Goal: Information Seeking & Learning: Learn about a topic

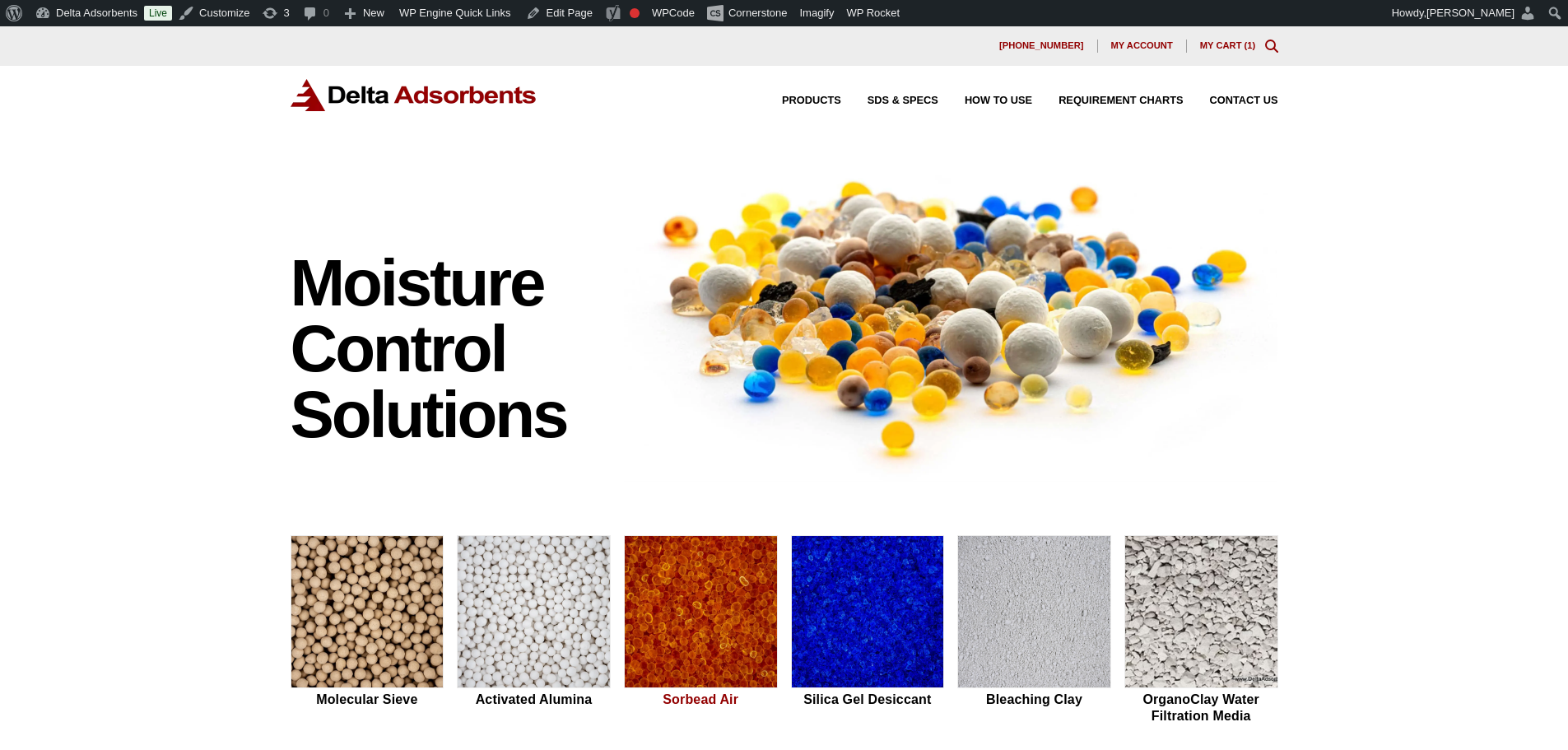
click at [749, 594] on img at bounding box center [701, 612] width 152 height 153
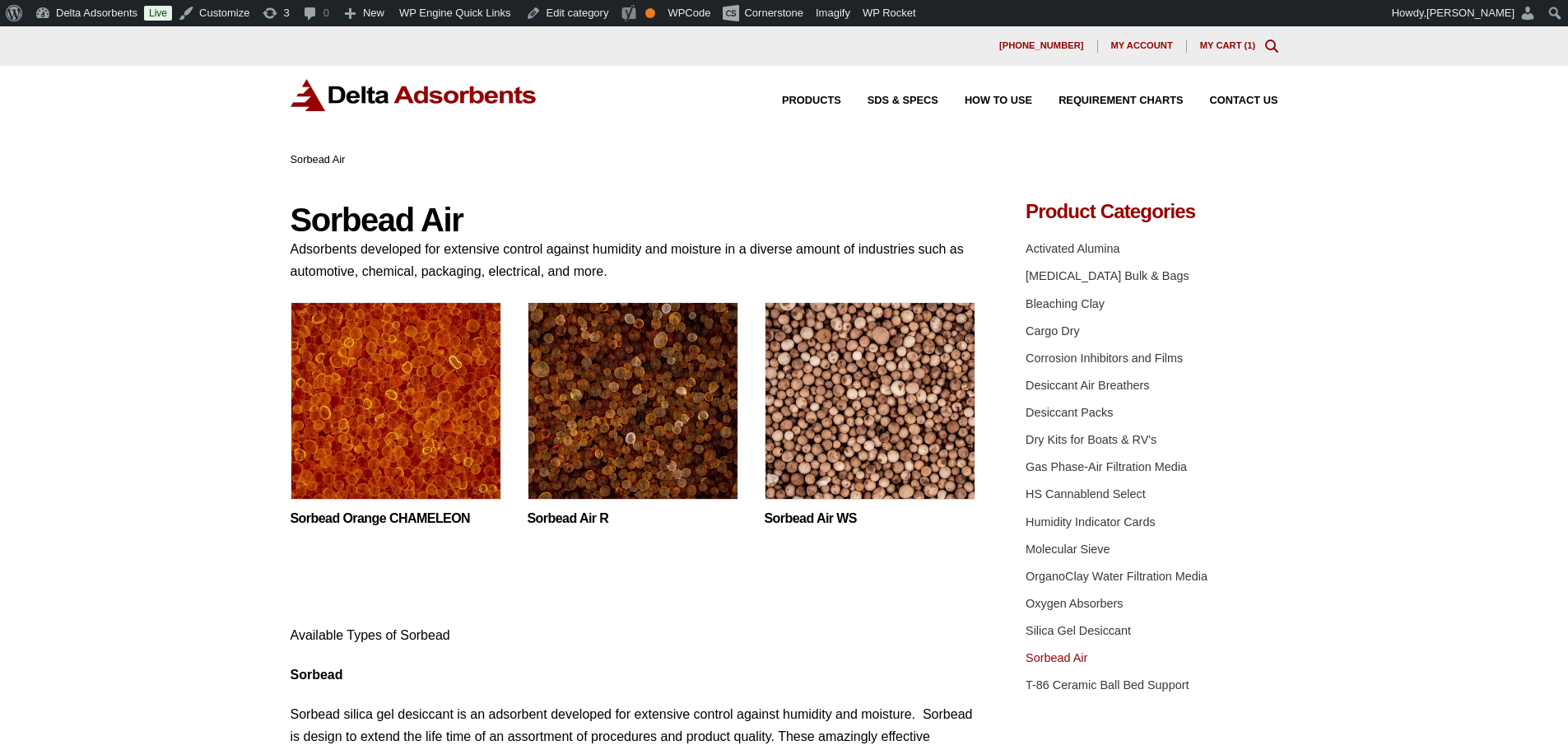
click at [401, 416] on img at bounding box center [395, 405] width 211 height 206
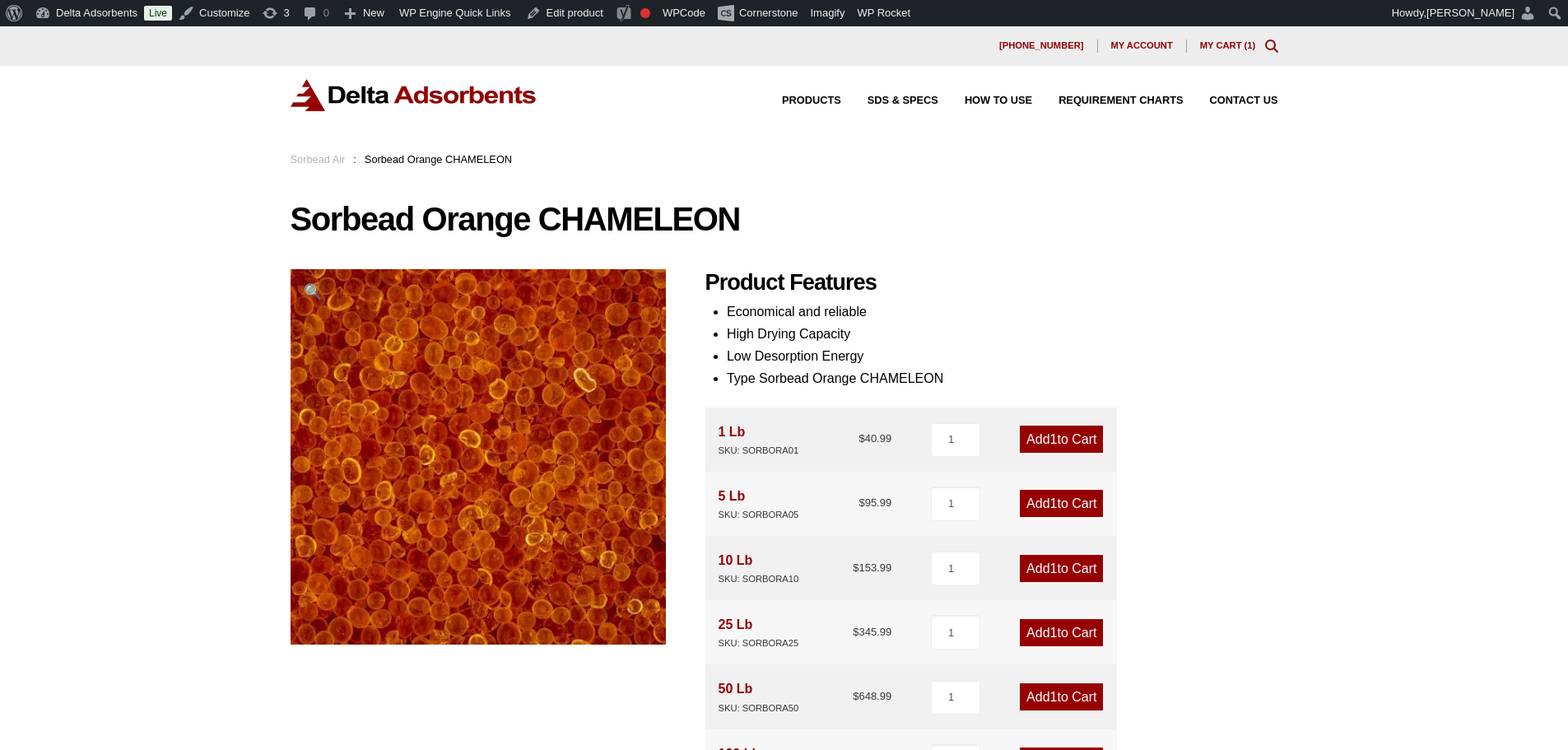
click at [352, 95] on img at bounding box center [414, 95] width 247 height 32
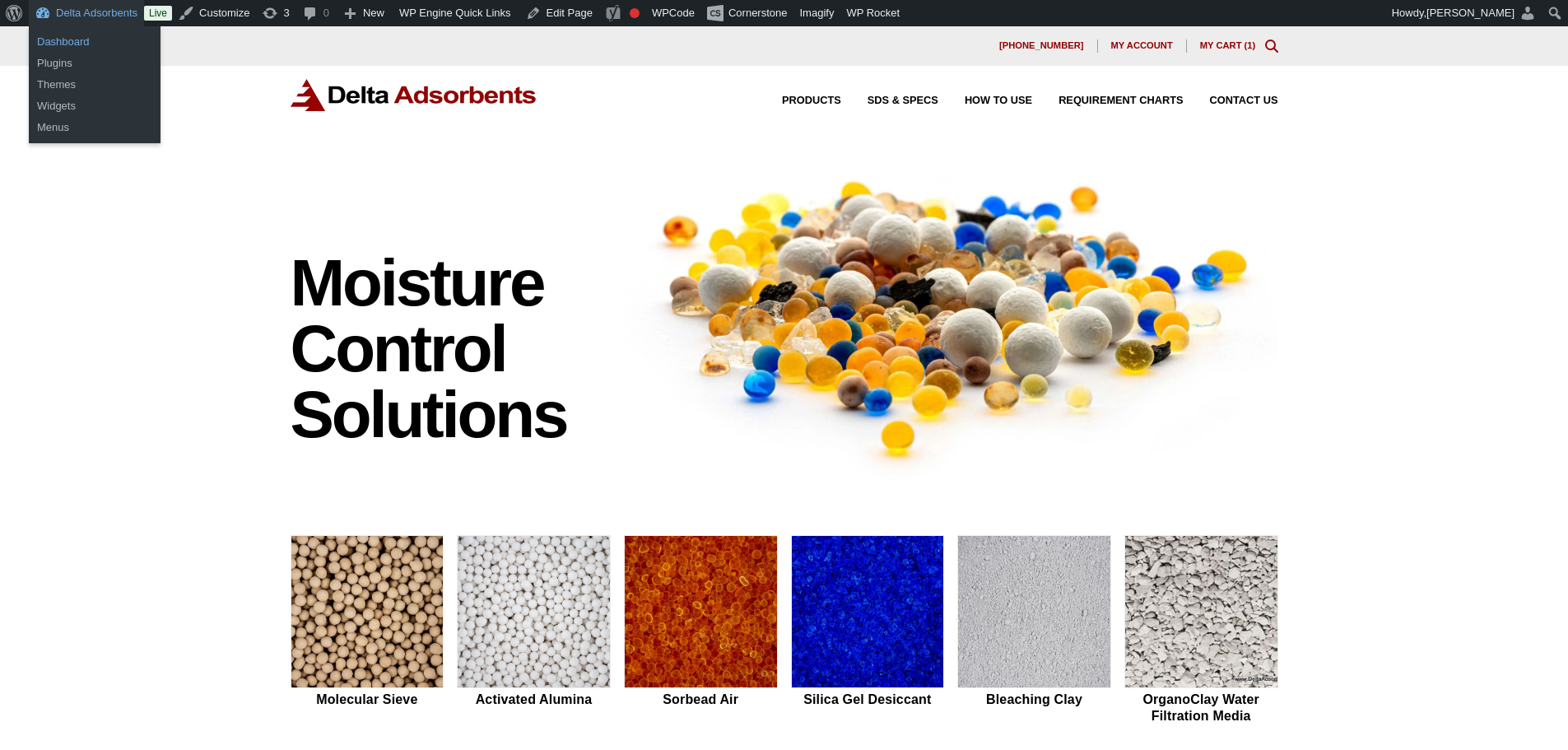
click at [67, 40] on link "Dashboard" at bounding box center [95, 41] width 132 height 21
click at [79, 33] on link "Dashboard" at bounding box center [95, 41] width 132 height 21
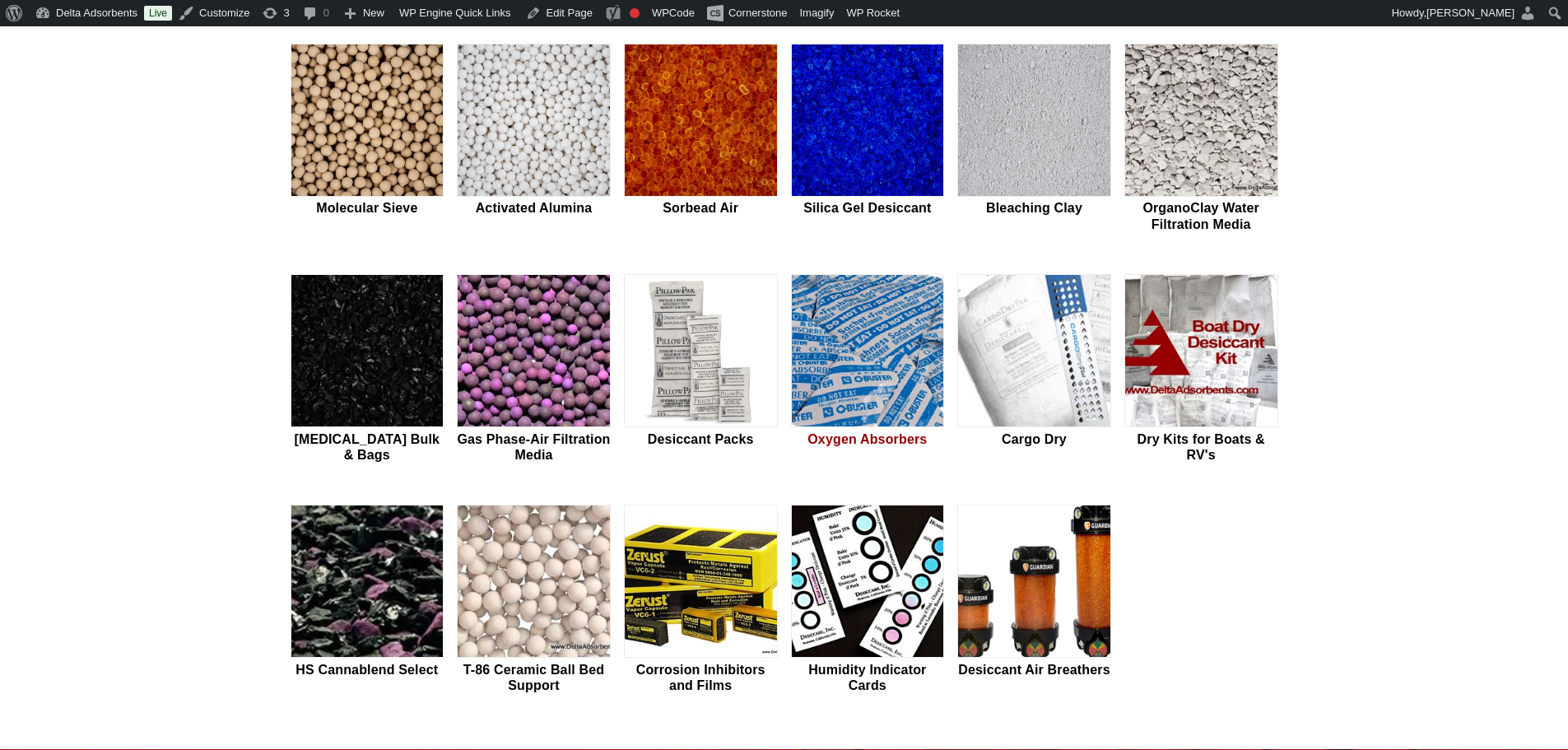
scroll to position [494, 0]
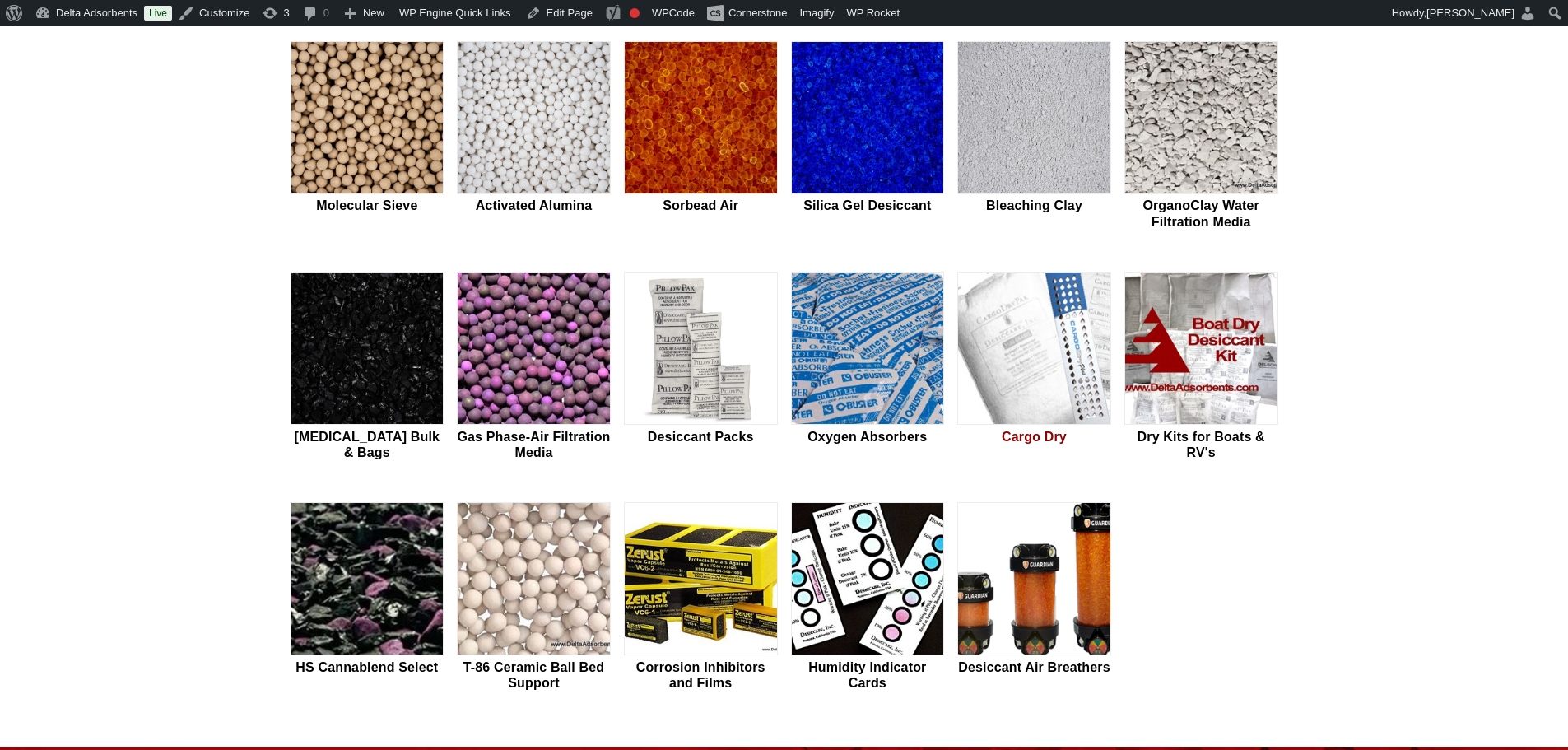
click at [1056, 382] on img at bounding box center [1034, 349] width 152 height 153
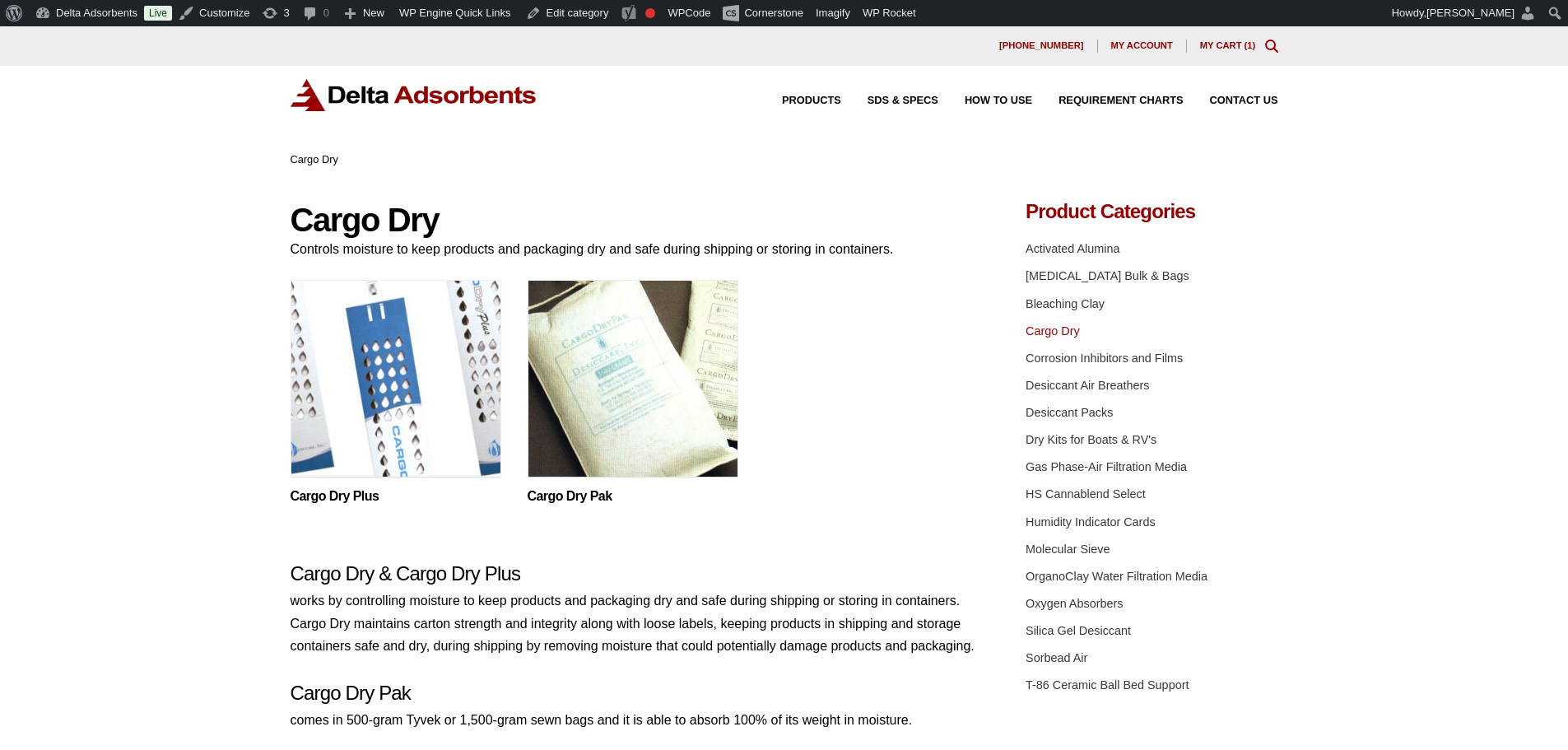
click at [366, 415] on img at bounding box center [395, 383] width 211 height 206
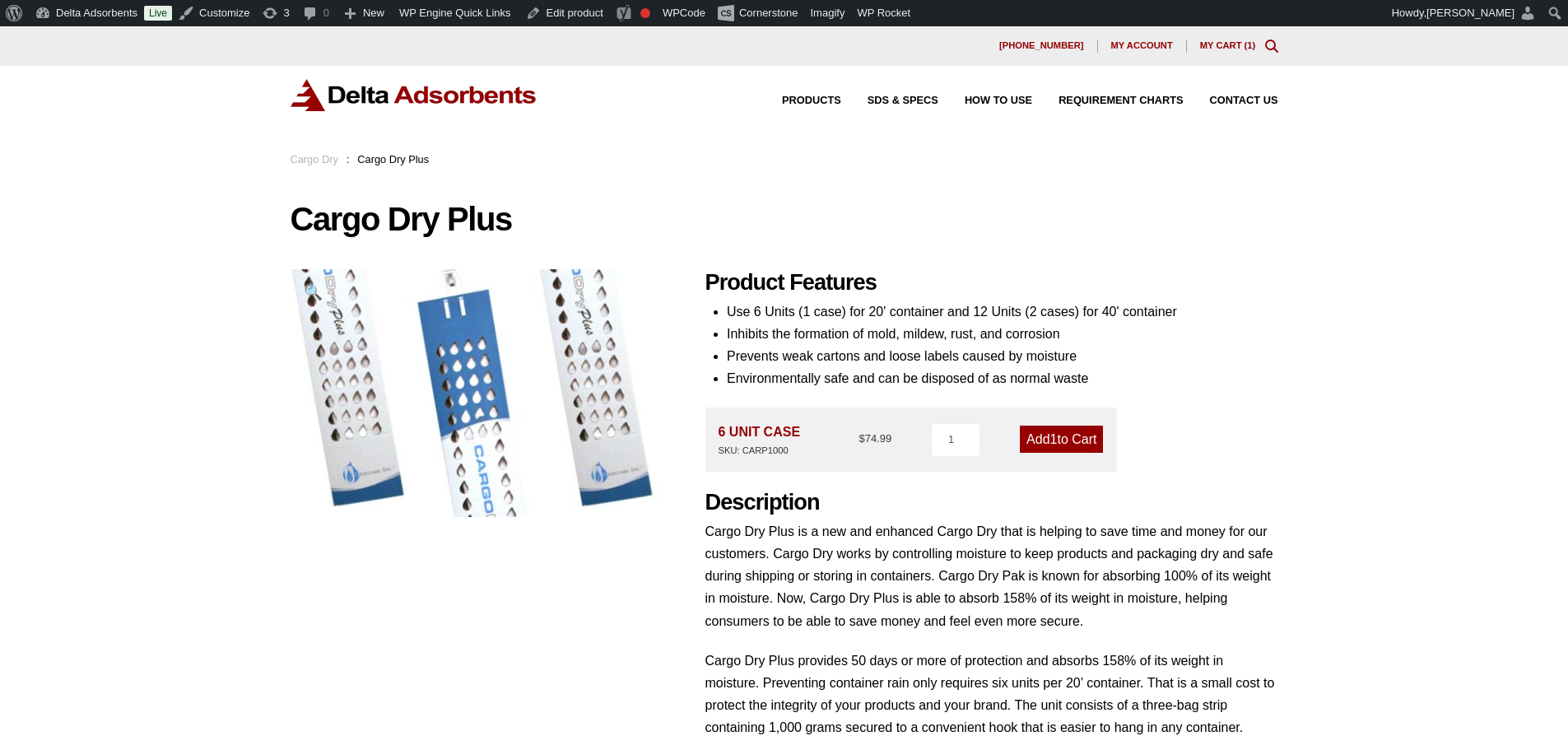
click at [151, 324] on div "Our website has detected that you are using an outdated browser that will preve…" at bounding box center [784, 659] width 1568 height 1266
click at [437, 90] on img at bounding box center [414, 95] width 247 height 32
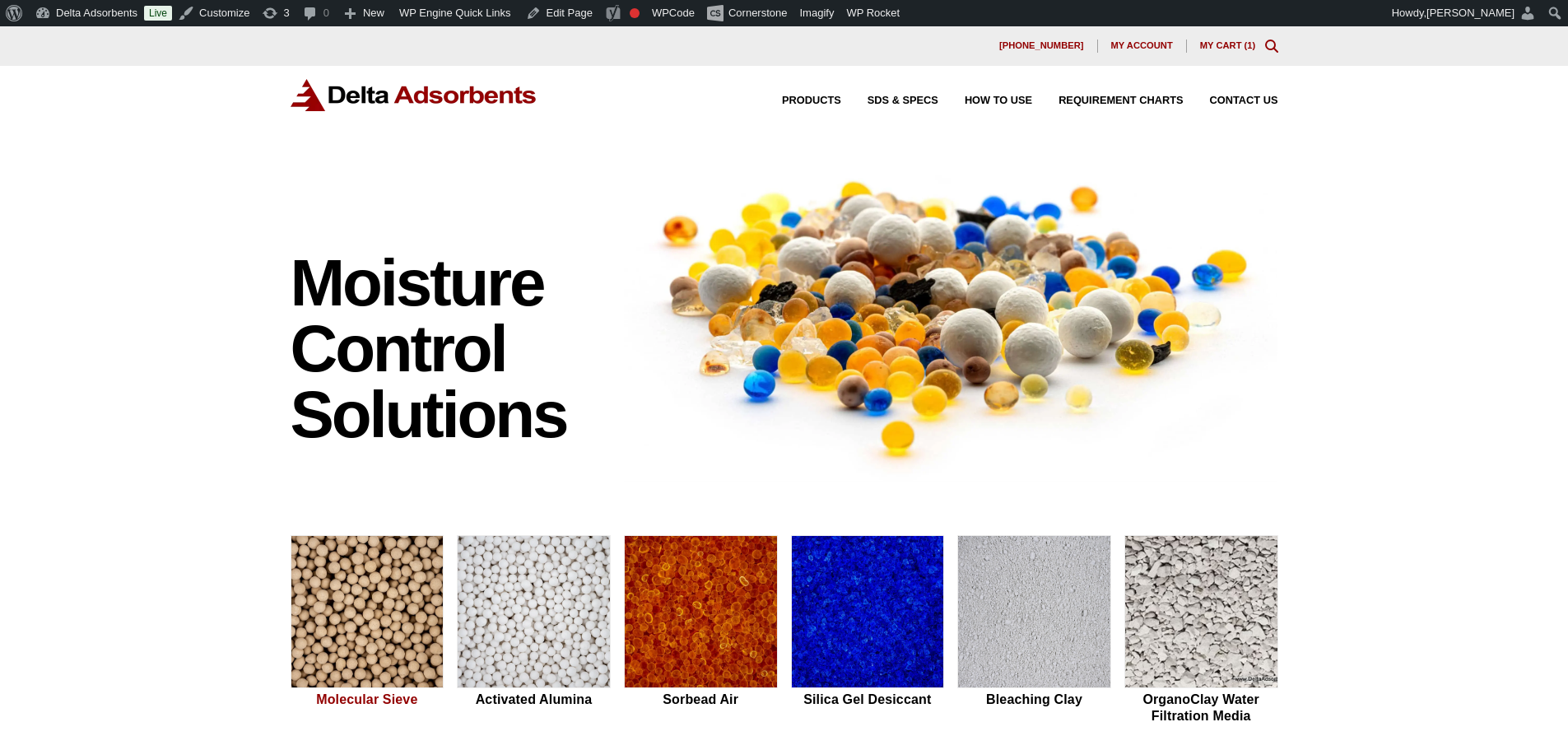
click at [370, 601] on img at bounding box center [367, 612] width 152 height 153
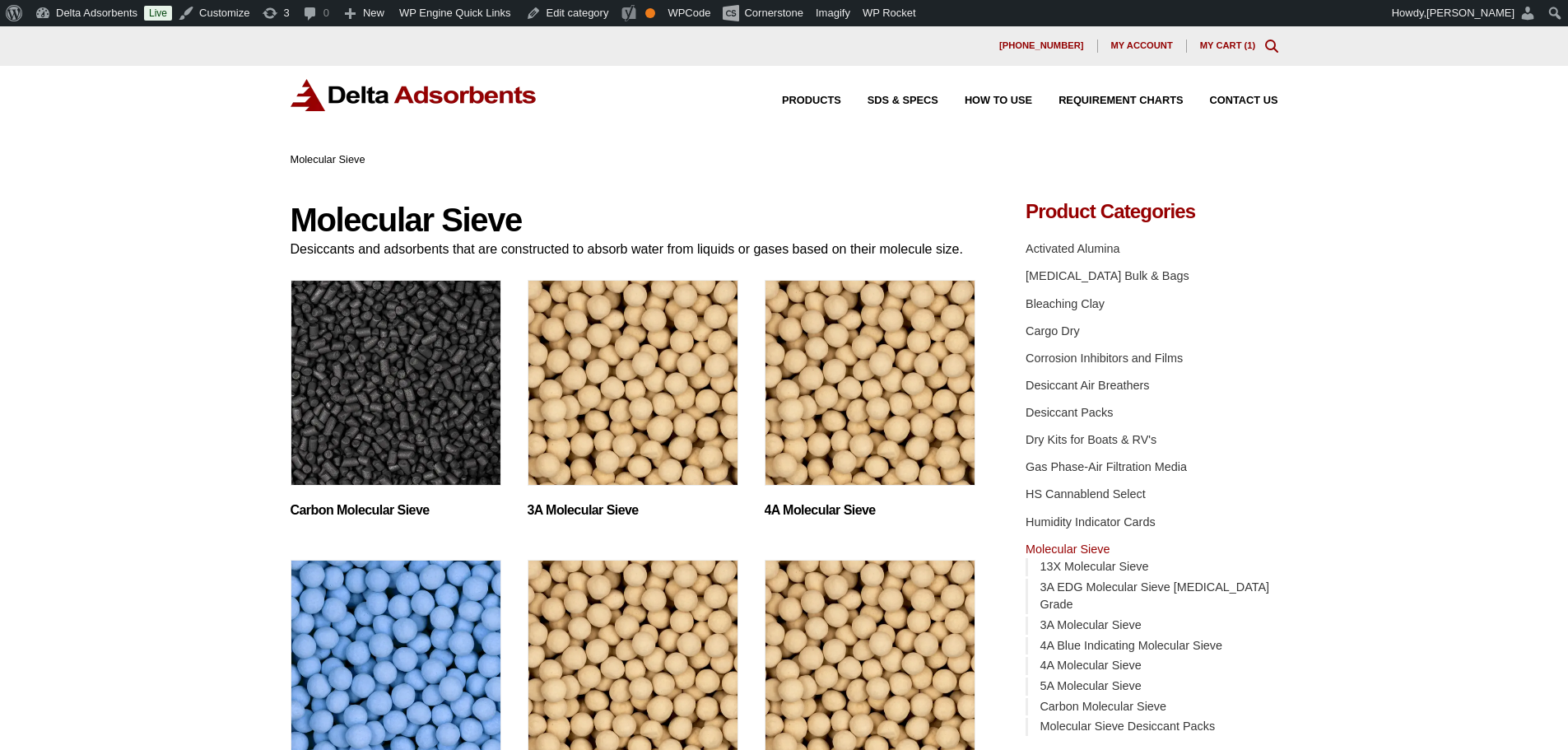
click at [634, 391] on img "Visit product category 3A Molecular Sieve" at bounding box center [632, 383] width 211 height 206
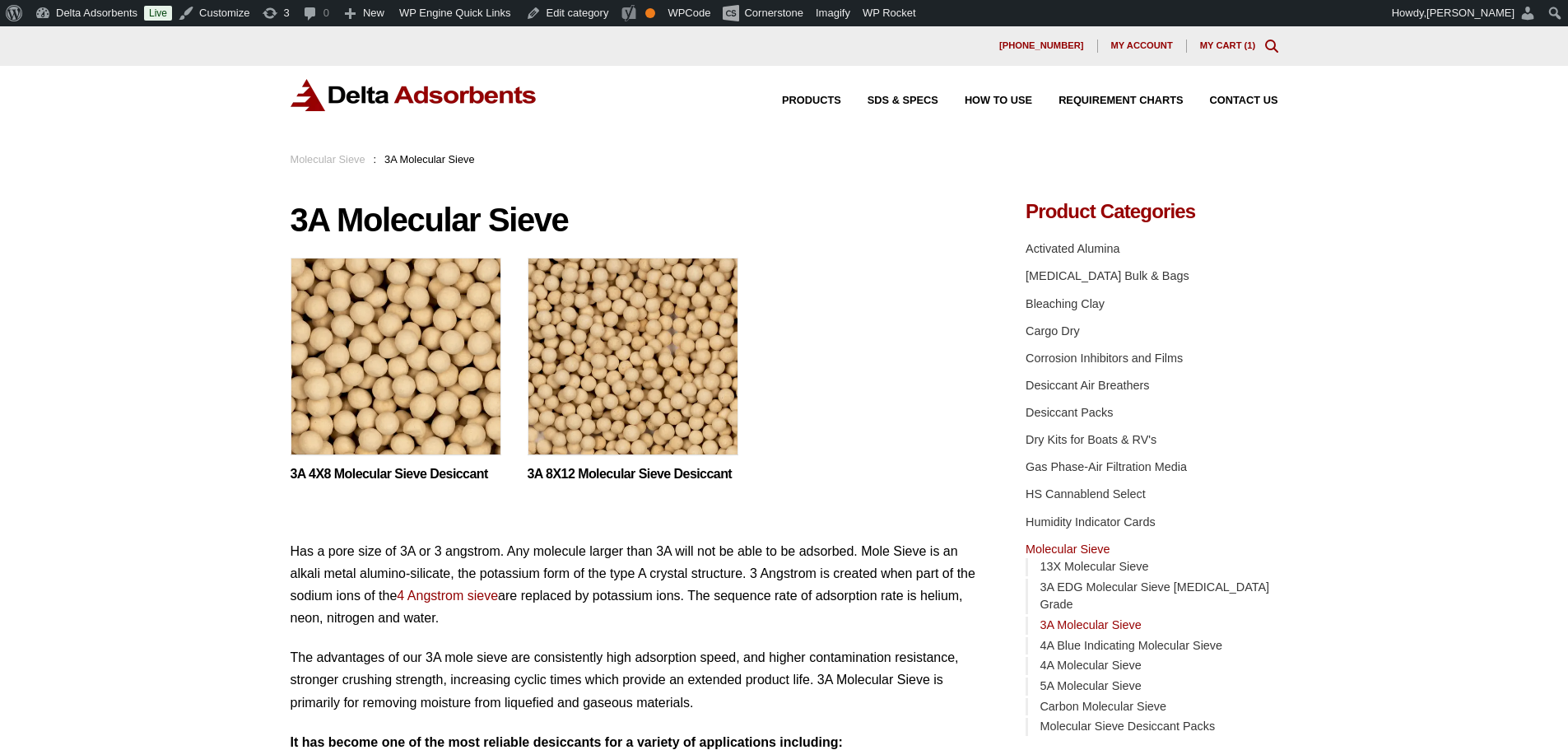
click at [634, 391] on img at bounding box center [632, 360] width 211 height 206
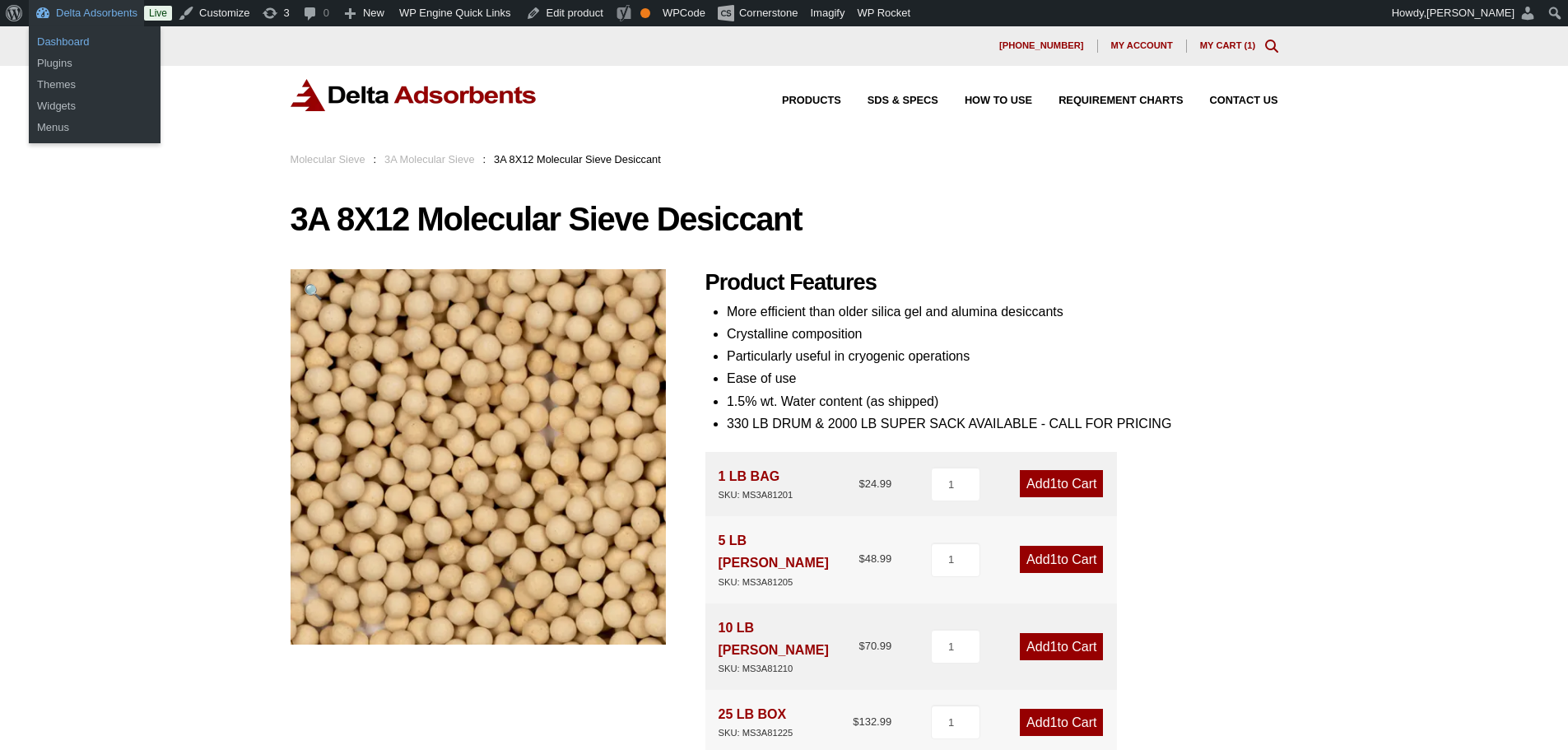
click at [79, 39] on link "Dashboard" at bounding box center [95, 41] width 132 height 21
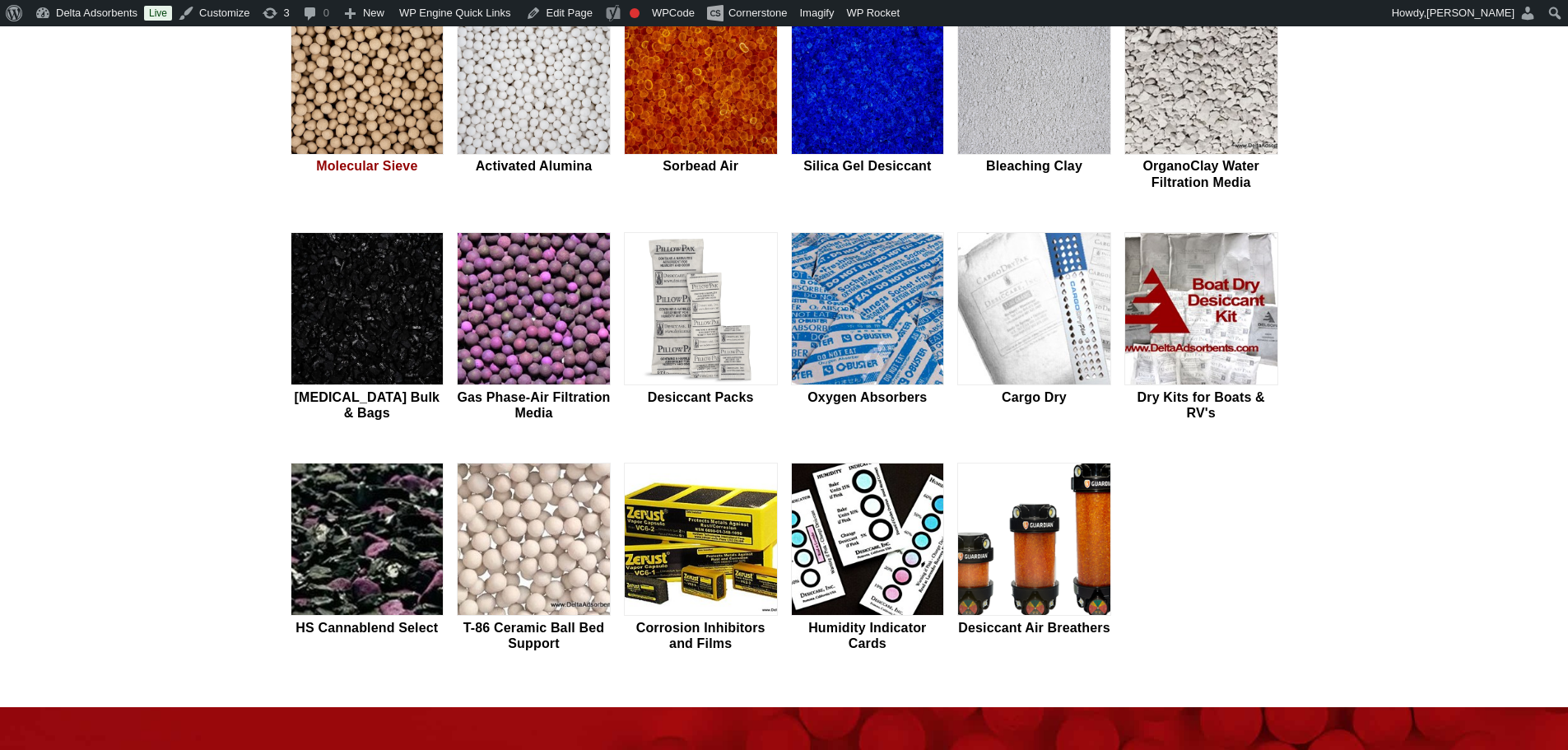
scroll to position [604, 0]
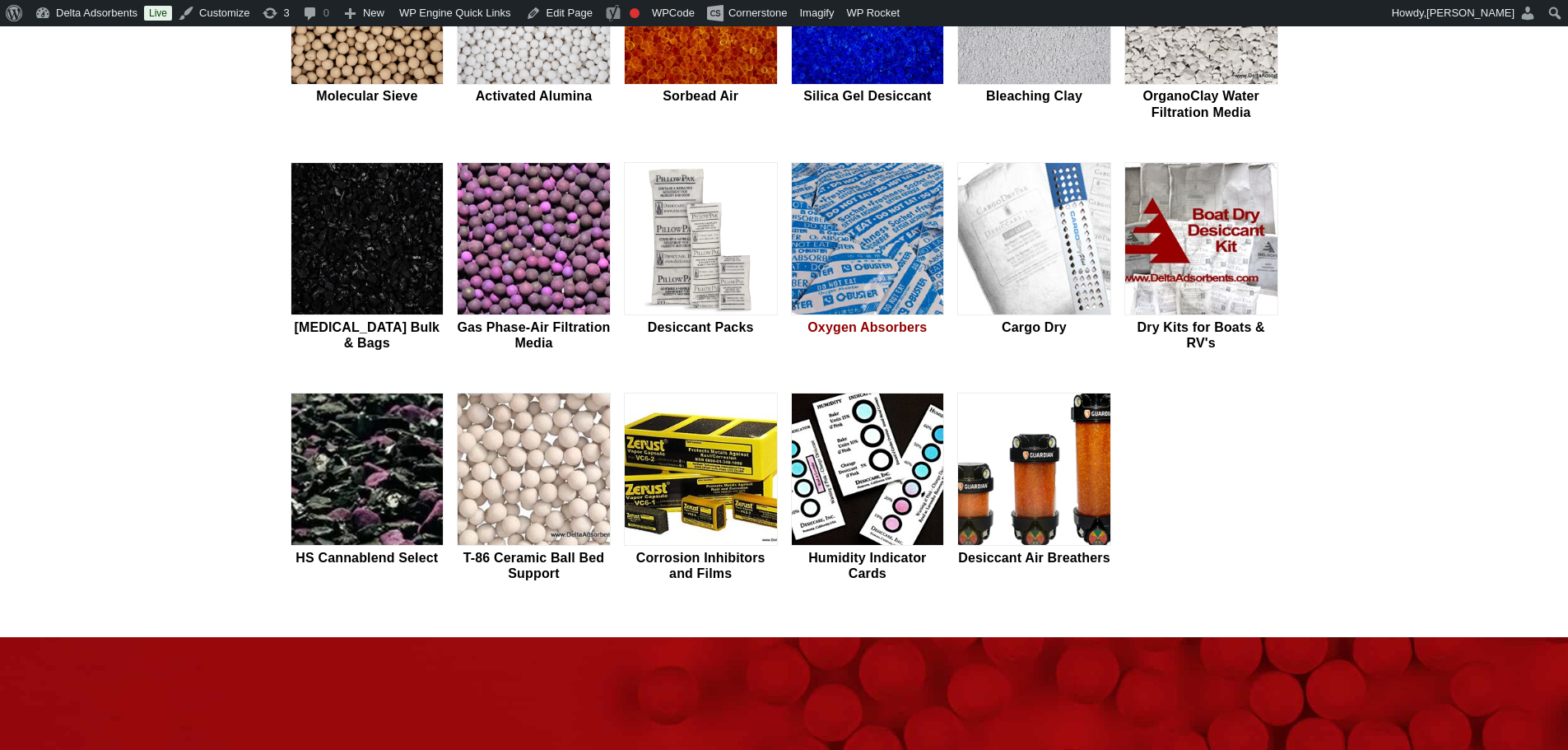
click at [874, 185] on img at bounding box center [868, 240] width 152 height 153
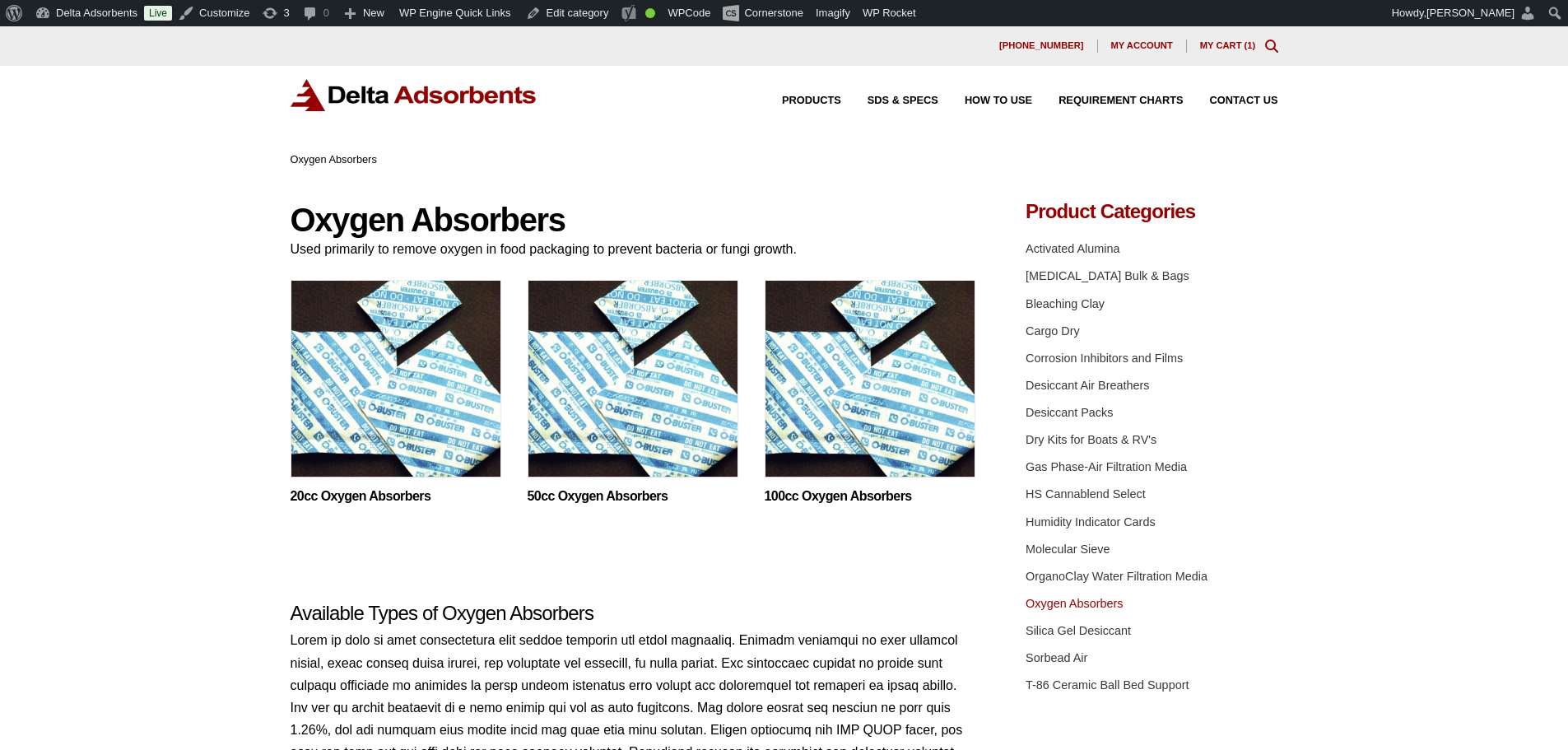
click at [421, 101] on img at bounding box center [414, 95] width 247 height 32
